Goal: Task Accomplishment & Management: Manage account settings

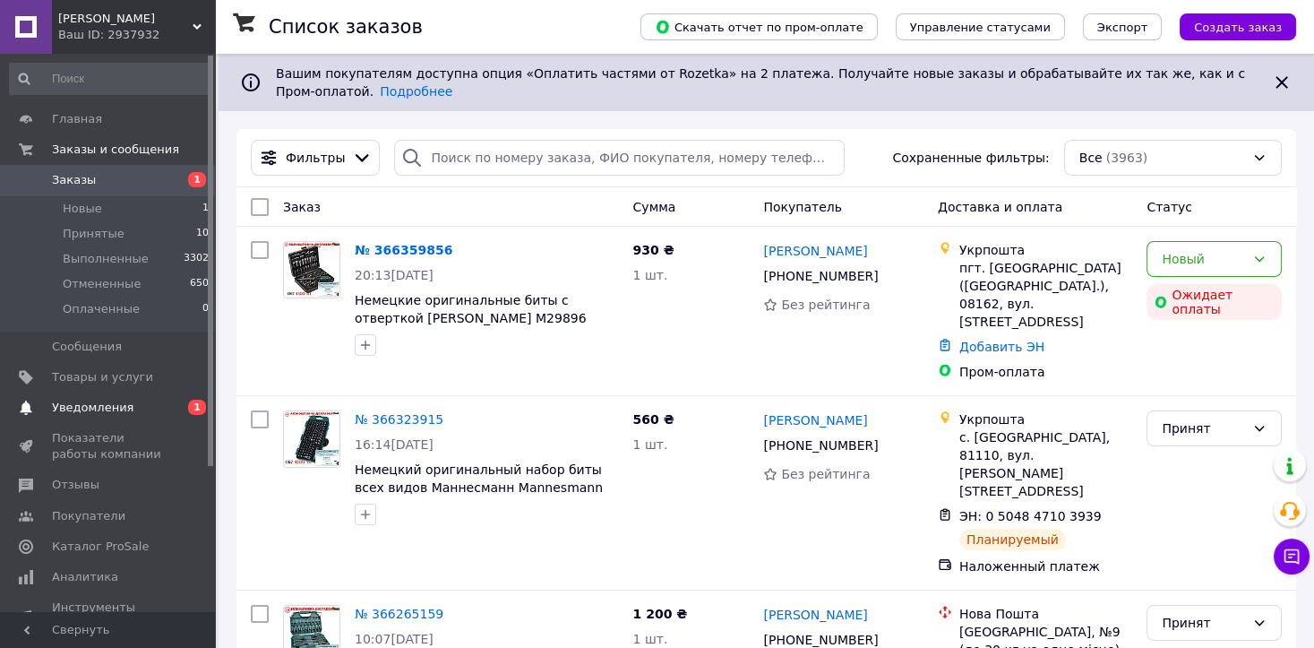
click at [104, 409] on span "Уведомления" at bounding box center [93, 407] width 82 height 16
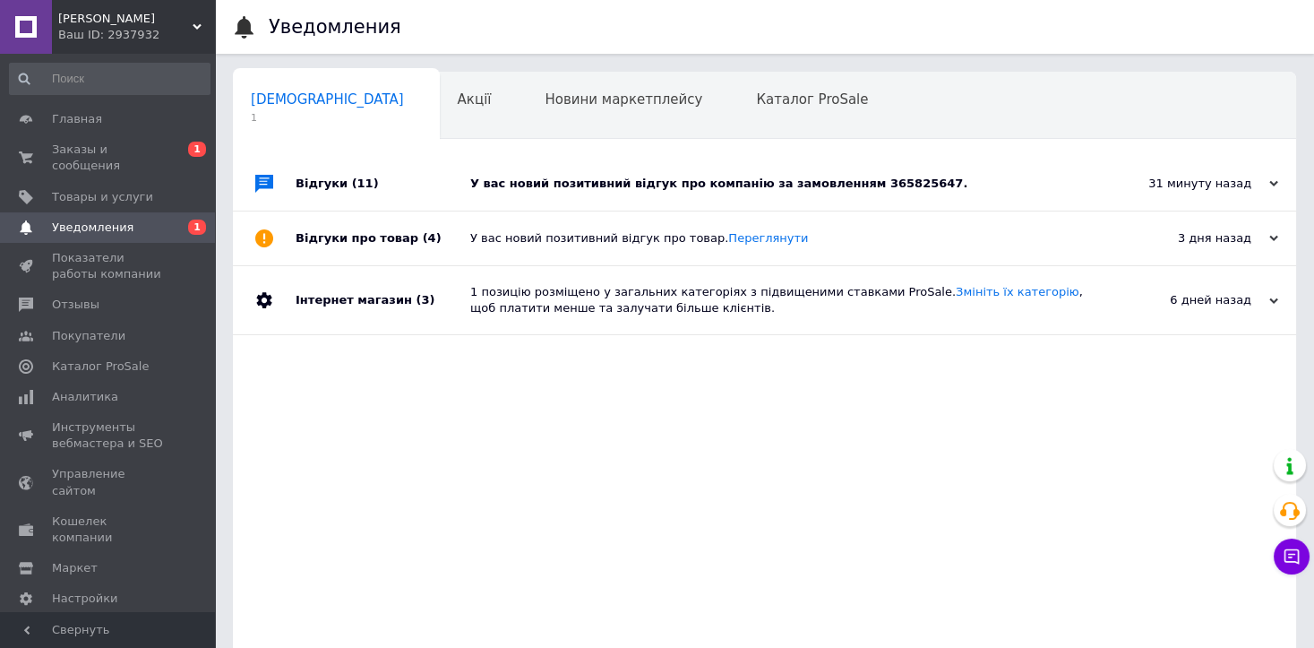
click at [773, 180] on div "У вас новий позитивний відгук про компанію за замовленням 365825647." at bounding box center [784, 184] width 629 height 16
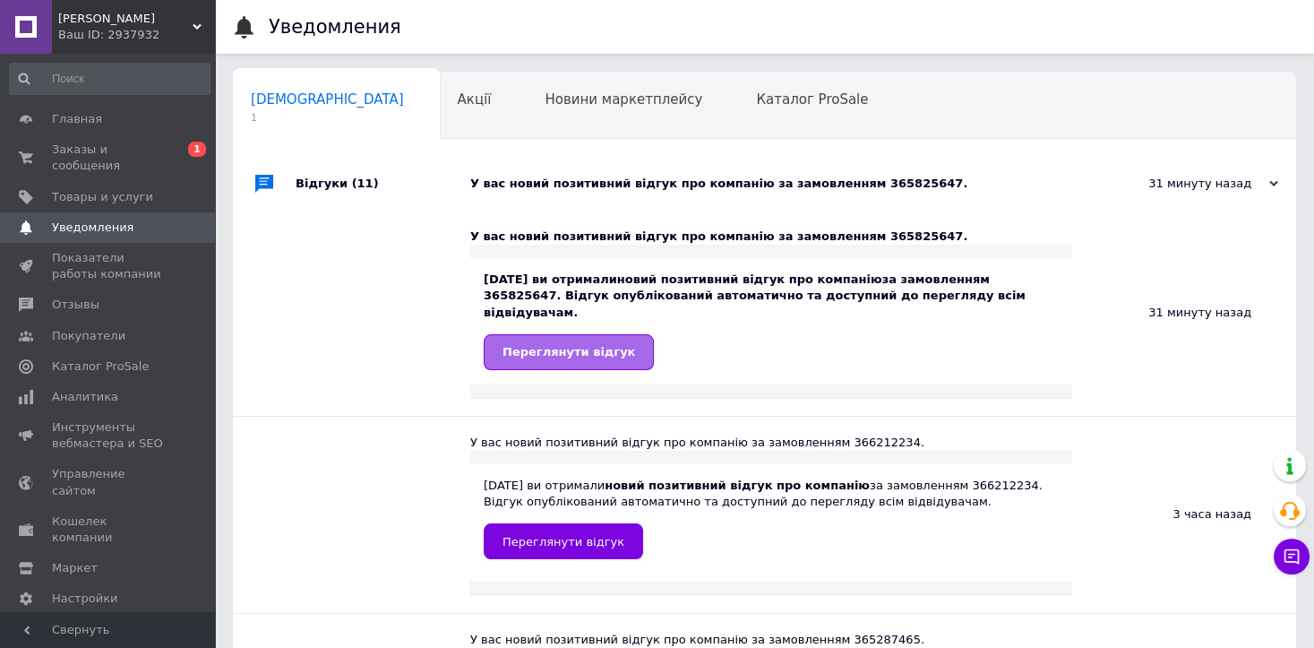
click at [583, 345] on span "Переглянути відгук" at bounding box center [569, 351] width 133 height 13
click at [116, 145] on span "Заказы и сообщения" at bounding box center [109, 158] width 114 height 32
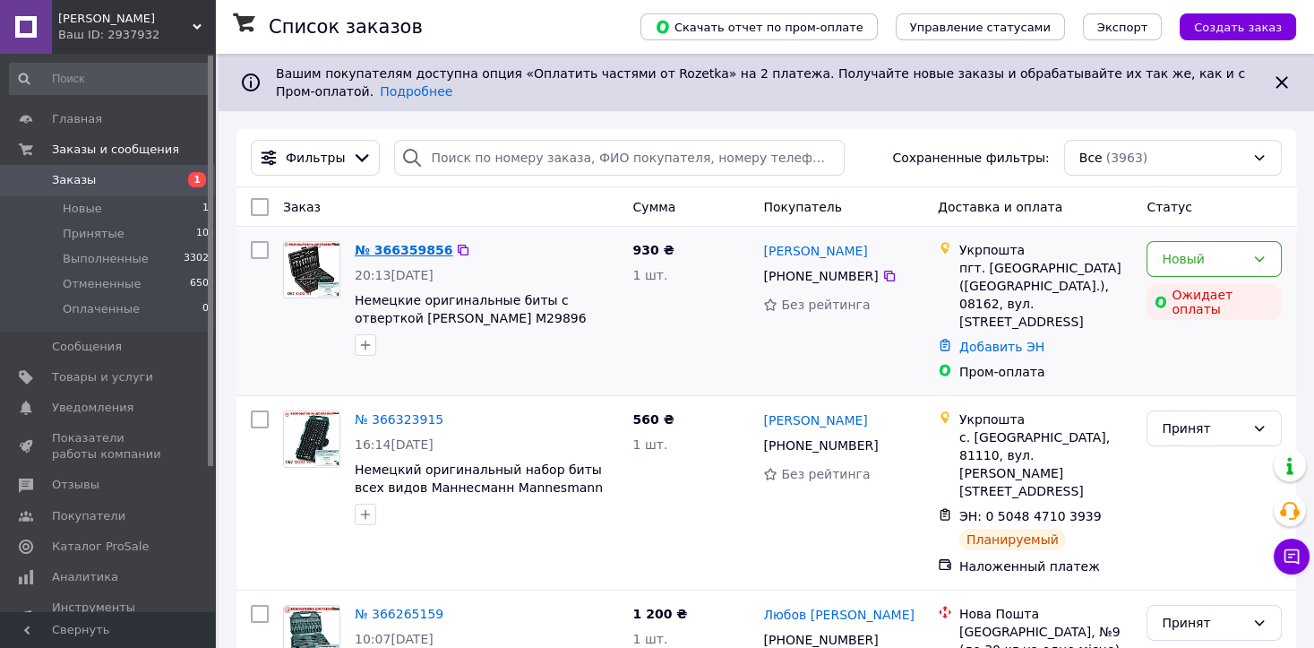
click at [417, 247] on link "№ 366359856" at bounding box center [404, 250] width 98 height 14
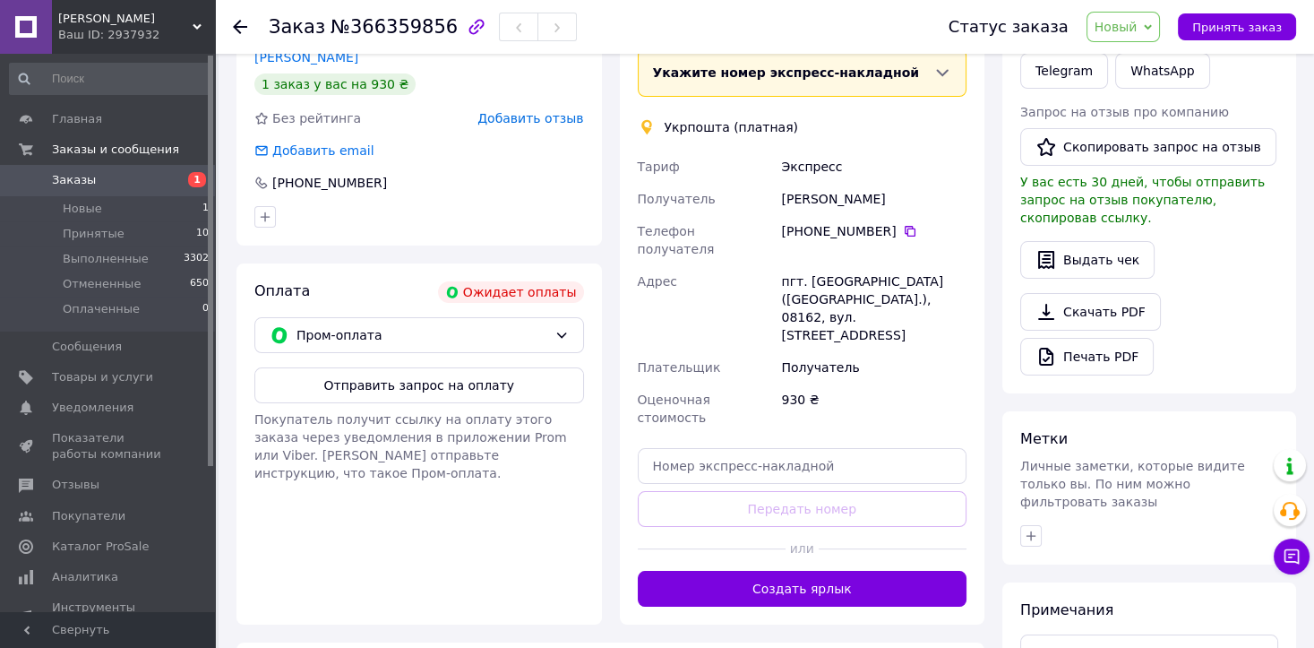
scroll to position [407, 0]
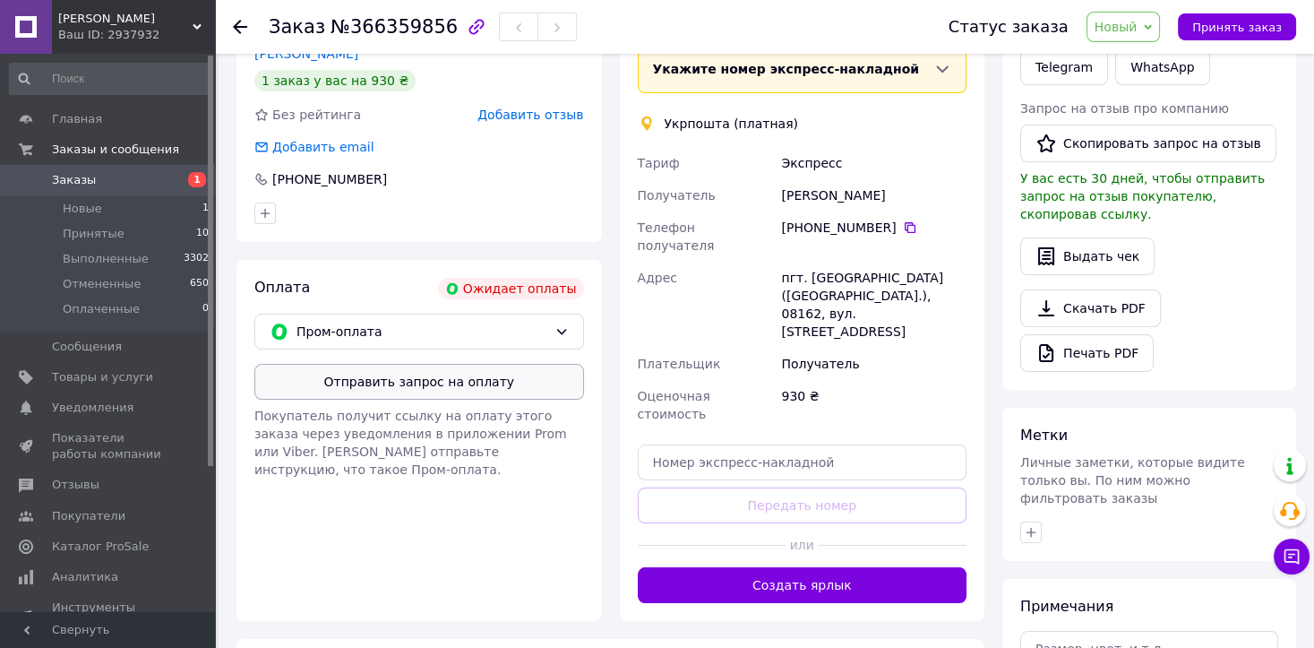
click at [409, 376] on button "Отправить запрос на оплату" at bounding box center [419, 382] width 330 height 36
click at [238, 27] on icon at bounding box center [240, 27] width 14 height 14
